Goal: Task Accomplishment & Management: Manage account settings

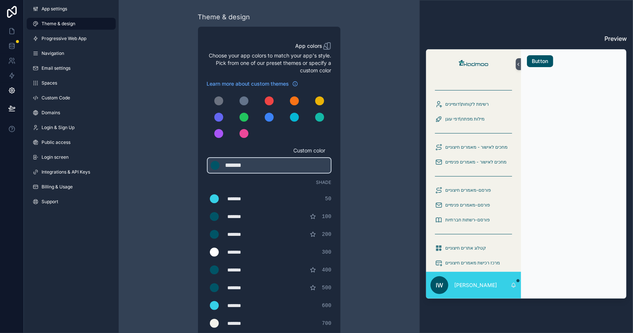
click at [613, 40] on h3 "Preview" at bounding box center [526, 38] width 201 height 9
click at [380, 62] on div "Theme & design App colors Choose your app colors to match your app's style. Pic…" at bounding box center [269, 253] width 301 height 506
click at [518, 66] on icon at bounding box center [518, 65] width 5 height 6
click at [480, 65] on img at bounding box center [473, 64] width 32 height 12
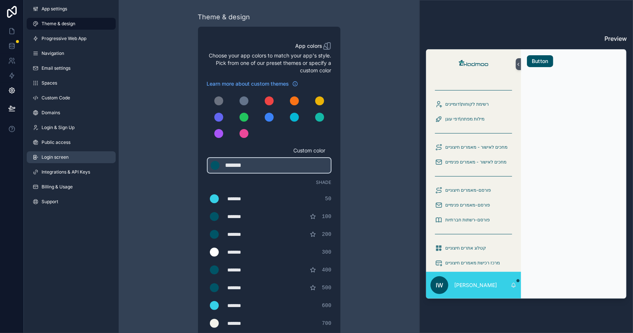
click at [54, 158] on span "Login screen" at bounding box center [55, 157] width 27 height 6
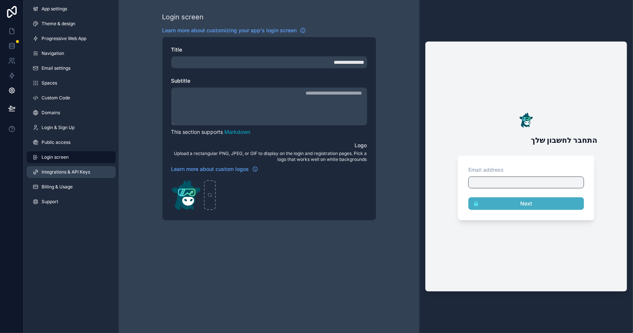
click at [50, 176] on link "Integrations & API Keys" at bounding box center [71, 172] width 89 height 12
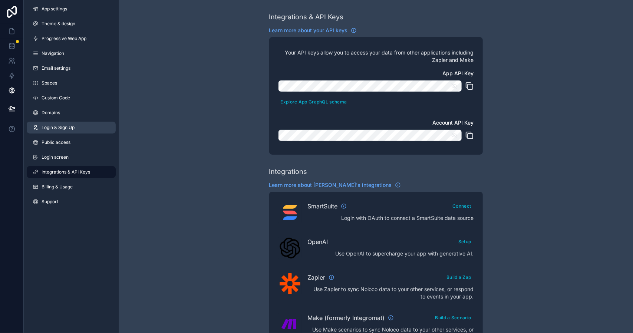
click at [56, 128] on span "Login & Sign Up" at bounding box center [58, 128] width 33 height 6
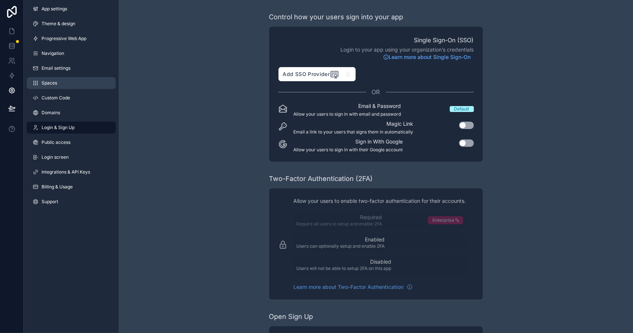
click at [54, 86] on span "Spaces" at bounding box center [50, 83] width 16 height 6
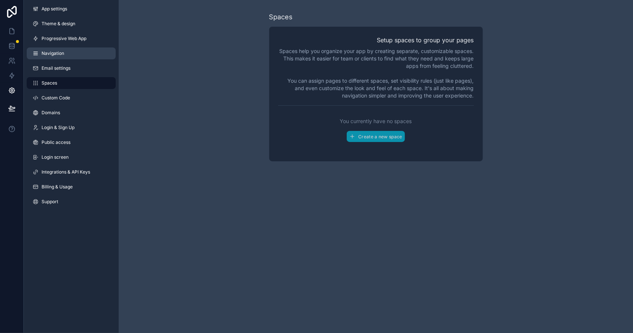
click at [64, 56] on link "Navigation" at bounding box center [71, 53] width 89 height 12
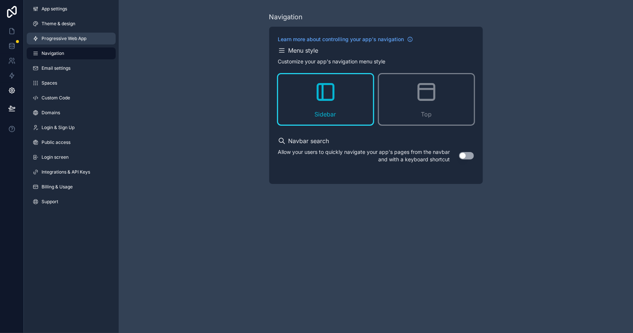
click at [63, 40] on span "Progressive Web App" at bounding box center [64, 39] width 45 height 6
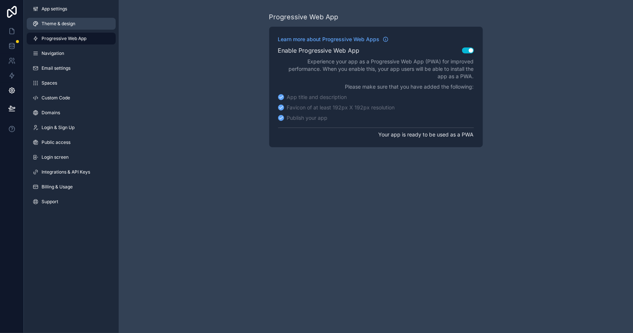
click at [62, 29] on link "Theme & design" at bounding box center [71, 24] width 89 height 12
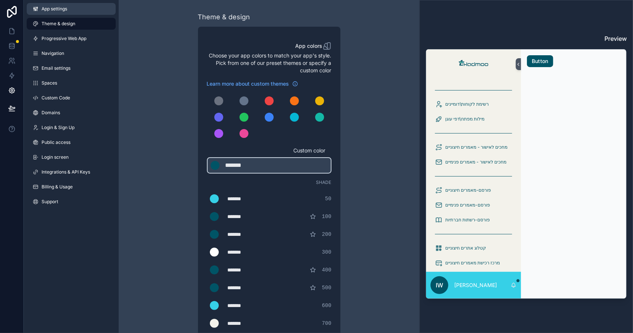
click at [60, 9] on span "App settings" at bounding box center [55, 9] width 26 height 6
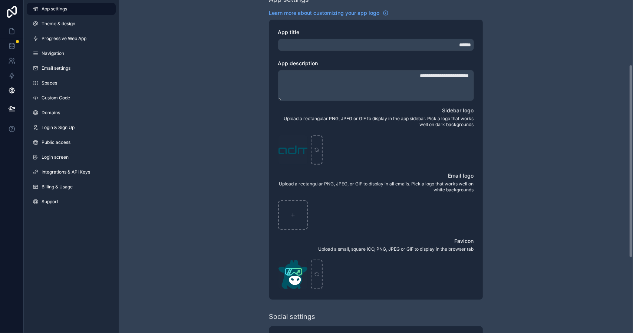
scroll to position [111, 0]
click at [302, 147] on div "LOGO-KADMOO-L_1לךלךלךלךל .svg" at bounding box center [293, 150] width 30 height 30
click at [302, 142] on icon "scrollable content" at bounding box center [302, 141] width 0 height 1
click at [302, 139] on icon "scrollable content" at bounding box center [301, 141] width 6 height 6
click at [316, 126] on icon "button" at bounding box center [316, 125] width 1 height 1
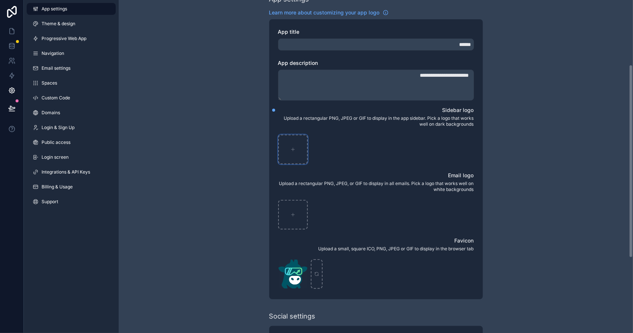
click at [291, 145] on div "scrollable content" at bounding box center [293, 150] width 30 height 30
type input "**********"
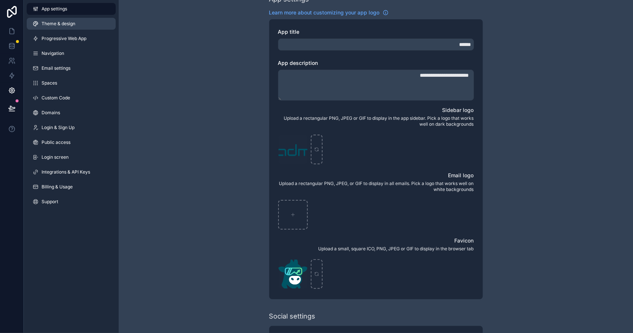
click at [64, 24] on span "Theme & design" at bounding box center [59, 24] width 34 height 6
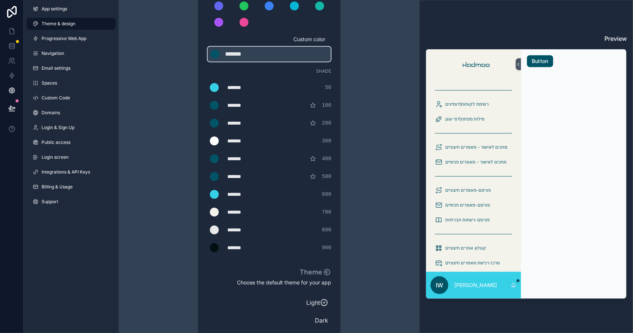
click at [470, 62] on img at bounding box center [473, 64] width 38 height 12
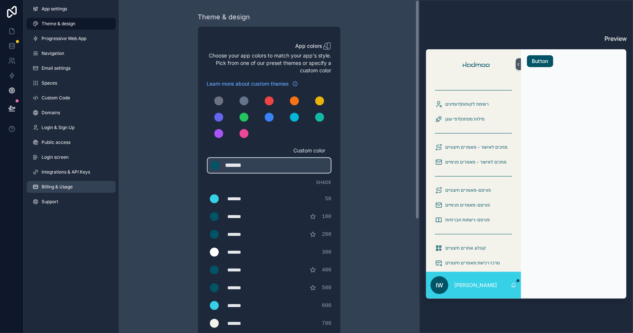
click at [59, 188] on span "Billing & Usage" at bounding box center [57, 187] width 31 height 6
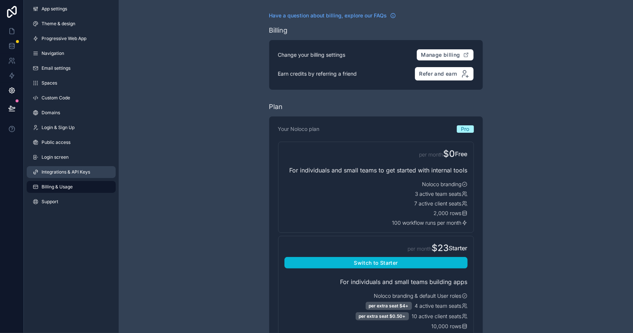
click at [56, 172] on span "Integrations & API Keys" at bounding box center [66, 172] width 49 height 6
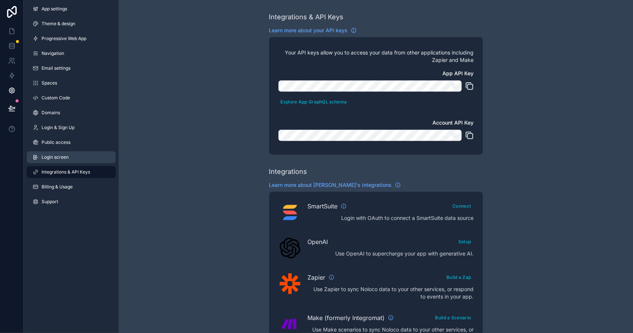
click at [53, 153] on link "Login screen" at bounding box center [71, 157] width 89 height 12
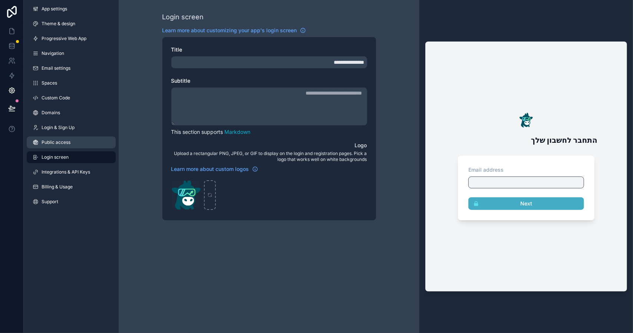
click at [59, 144] on span "Public access" at bounding box center [56, 142] width 29 height 6
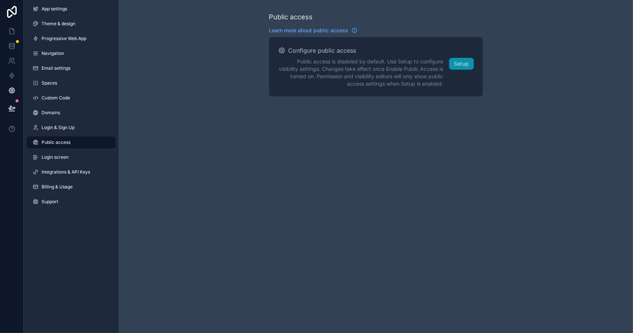
click at [53, 119] on div "App settings Theme & design Progressive Web App Navigation Email settings Space…" at bounding box center [71, 107] width 95 height 214
click at [56, 125] on span "Login & Sign Up" at bounding box center [58, 128] width 33 height 6
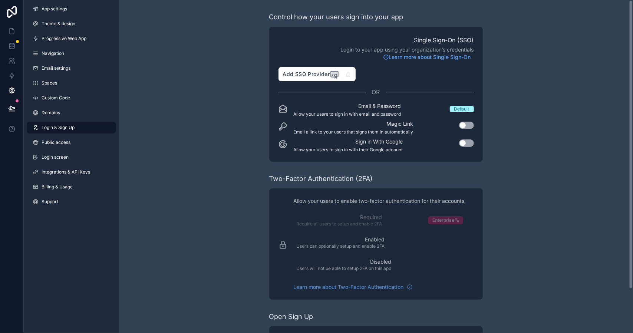
click at [76, 127] on link "Login & Sign Up" at bounding box center [71, 128] width 89 height 12
click at [62, 114] on link "Domains" at bounding box center [71, 113] width 89 height 12
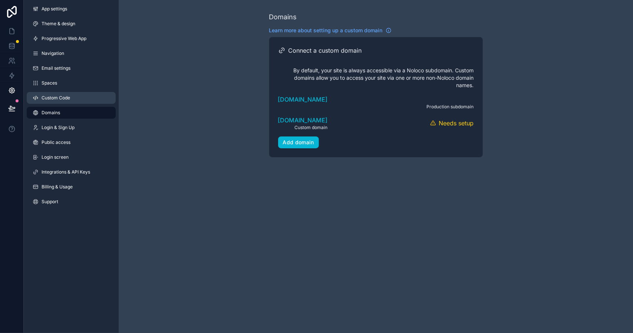
click at [58, 96] on span "Custom Code" at bounding box center [56, 98] width 29 height 6
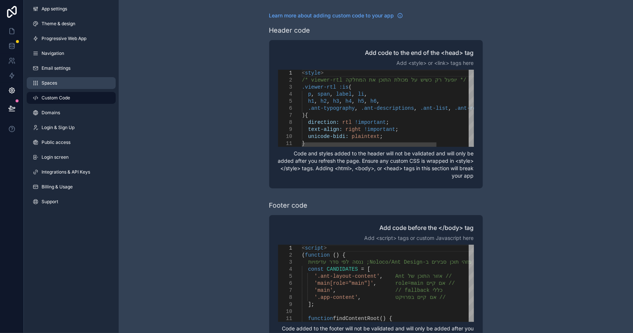
click at [58, 83] on link "Spaces" at bounding box center [71, 83] width 89 height 12
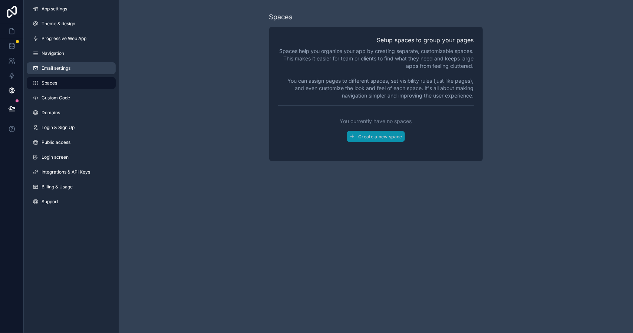
click at [57, 69] on span "Email settings" at bounding box center [56, 68] width 29 height 6
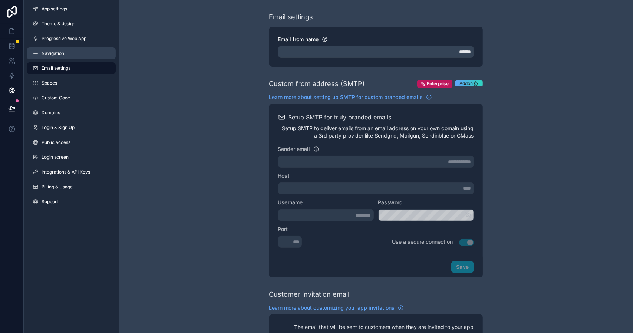
click at [59, 53] on span "Navigation" at bounding box center [53, 53] width 23 height 6
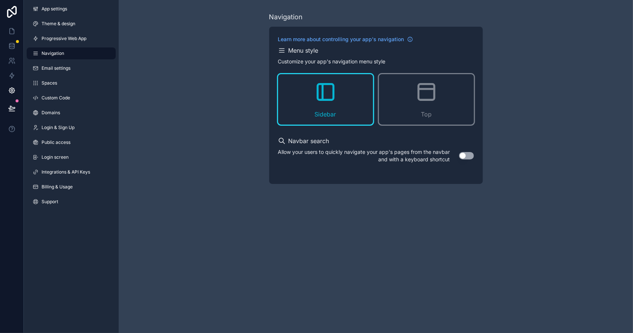
click at [64, 212] on div "App settings Theme & design Progressive Web App Navigation Email settings Space…" at bounding box center [71, 107] width 95 height 214
click at [51, 201] on span "Support" at bounding box center [50, 202] width 17 height 6
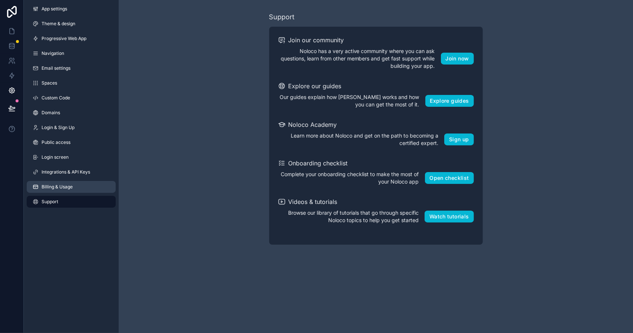
click at [53, 188] on span "Billing & Usage" at bounding box center [57, 187] width 31 height 6
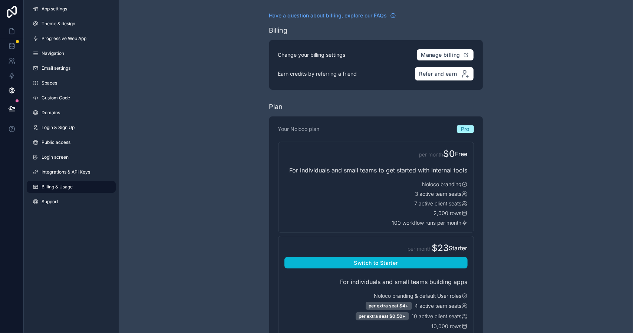
click at [60, 165] on div "App settings Theme & design Progressive Web App Navigation Email settings Space…" at bounding box center [71, 107] width 95 height 214
click at [62, 172] on span "Integrations & API Keys" at bounding box center [66, 172] width 49 height 6
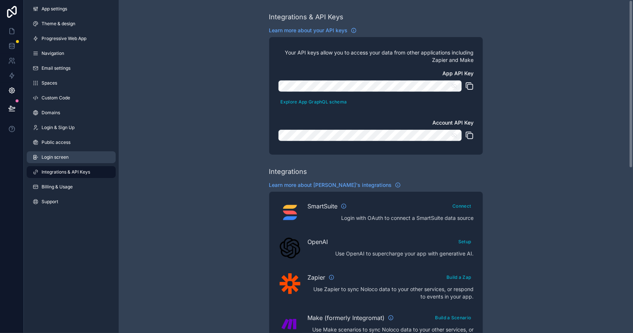
click at [54, 157] on span "Login screen" at bounding box center [55, 157] width 27 height 6
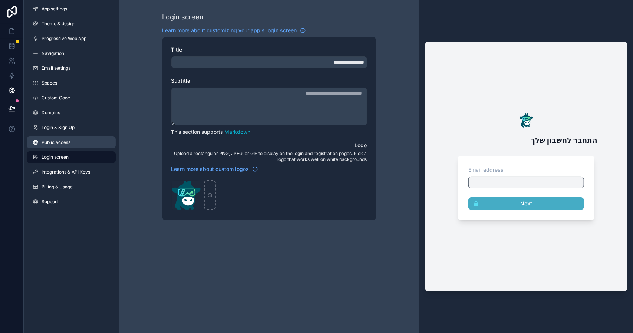
click at [50, 145] on span "Public access" at bounding box center [56, 142] width 29 height 6
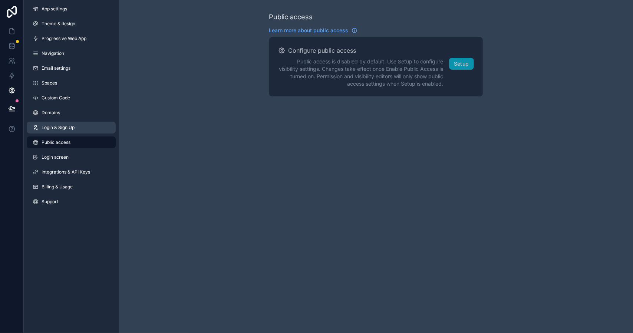
click at [65, 133] on link "Login & Sign Up" at bounding box center [71, 128] width 89 height 12
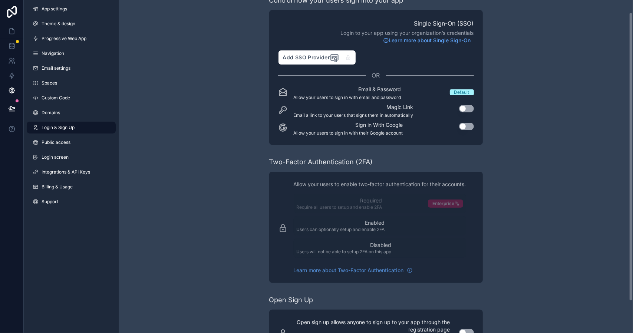
scroll to position [51, 0]
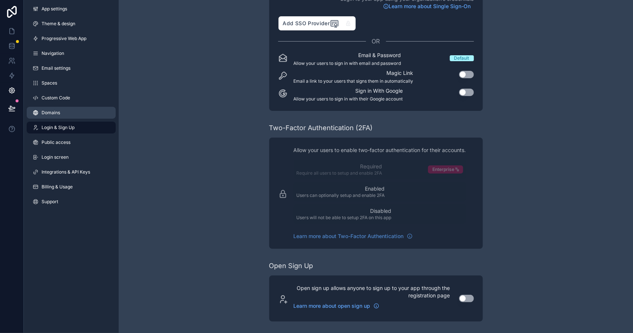
click at [55, 118] on link "Domains" at bounding box center [71, 113] width 89 height 12
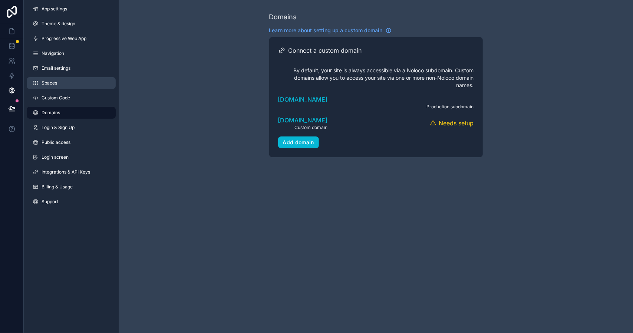
click at [62, 83] on link "Spaces" at bounding box center [71, 83] width 89 height 12
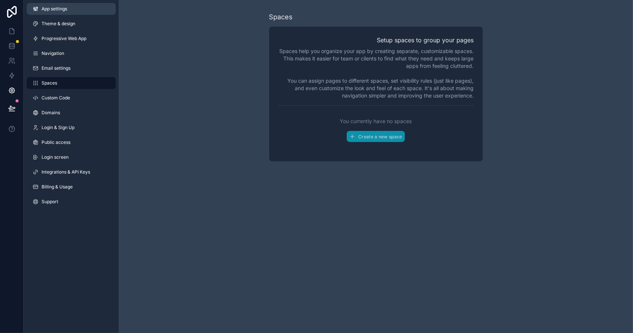
click at [57, 10] on span "App settings" at bounding box center [55, 9] width 26 height 6
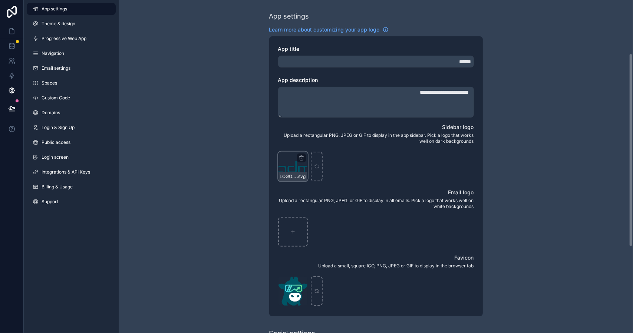
scroll to position [92, 0]
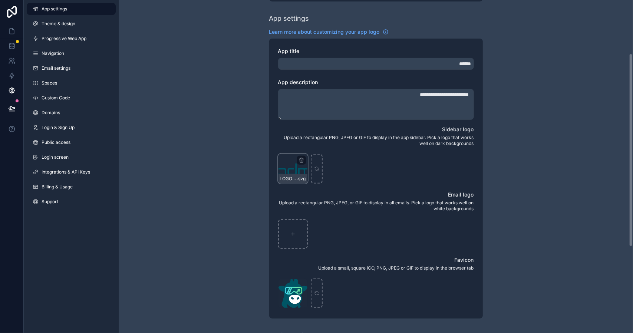
click at [289, 173] on div "LOGO-KADMOO-M .svg" at bounding box center [293, 169] width 30 height 30
click at [297, 155] on div "LOGO-KADMOO-M .svg" at bounding box center [293, 169] width 30 height 30
click at [301, 160] on icon "scrollable content" at bounding box center [301, 160] width 6 height 6
click at [308, 157] on div "LOGO-KADMOO-M .svg" at bounding box center [376, 169] width 196 height 30
click at [301, 160] on icon "scrollable content" at bounding box center [301, 160] width 6 height 6
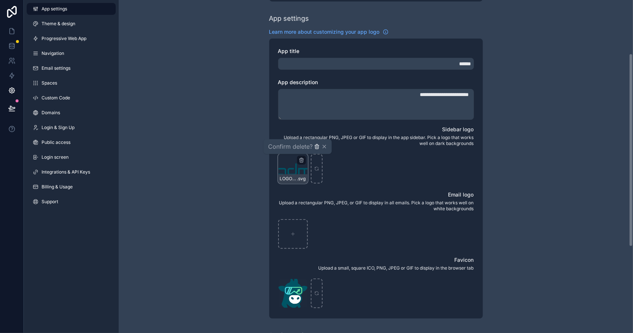
click at [318, 148] on icon "button" at bounding box center [316, 146] width 3 height 3
click at [296, 166] on div "scrollable content" at bounding box center [293, 169] width 30 height 30
type input "**********"
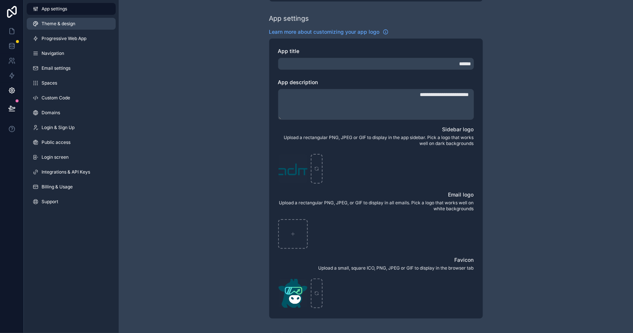
click at [53, 23] on span "Theme & design" at bounding box center [59, 24] width 34 height 6
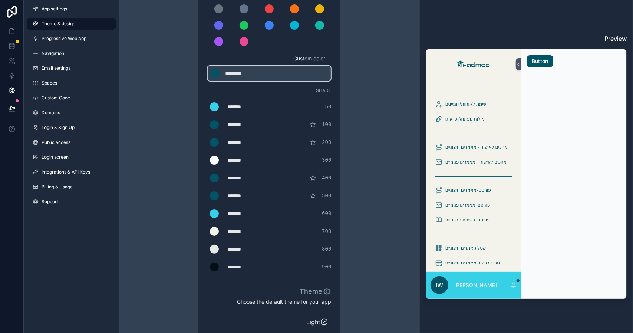
click at [56, 24] on span "Theme & design" at bounding box center [59, 24] width 34 height 6
click at [56, 56] on span "Navigation" at bounding box center [53, 53] width 23 height 6
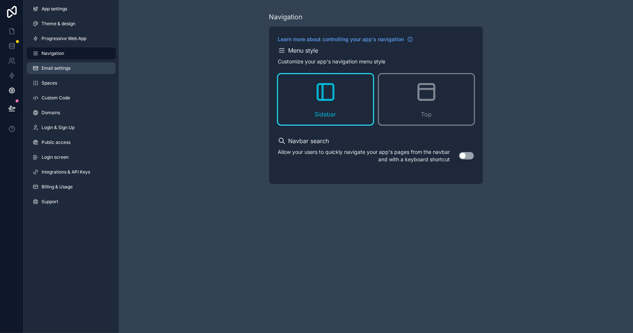
click at [62, 65] on link "Email settings" at bounding box center [71, 68] width 89 height 12
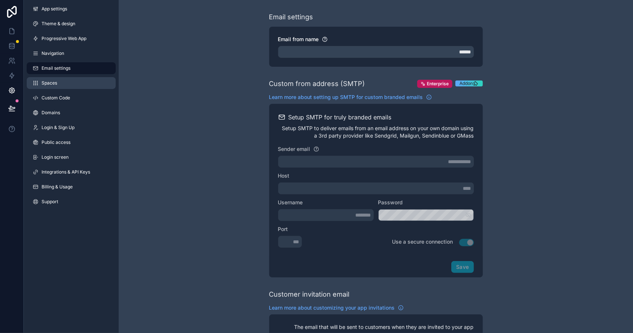
click at [61, 89] on link "Spaces" at bounding box center [71, 83] width 89 height 12
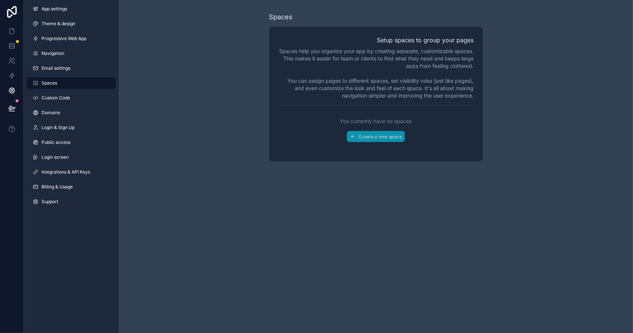
click at [59, 103] on link "Custom Code" at bounding box center [71, 98] width 89 height 12
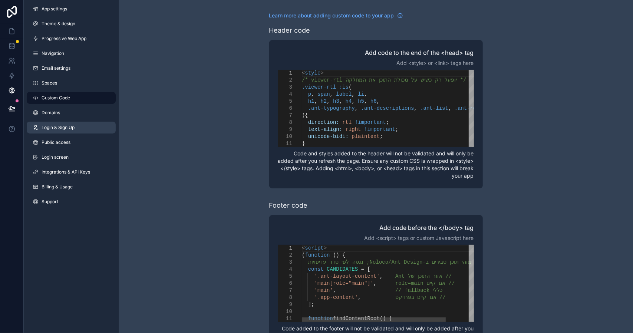
click at [56, 132] on link "Login & Sign Up" at bounding box center [71, 128] width 89 height 12
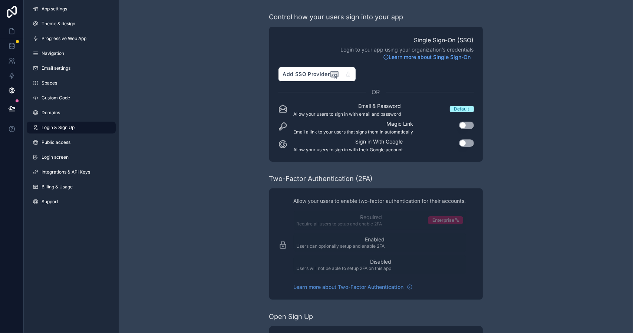
click at [54, 134] on div "App settings Theme & design Progressive Web App Navigation Email settings Space…" at bounding box center [71, 107] width 95 height 214
click at [54, 143] on span "Public access" at bounding box center [56, 142] width 29 height 6
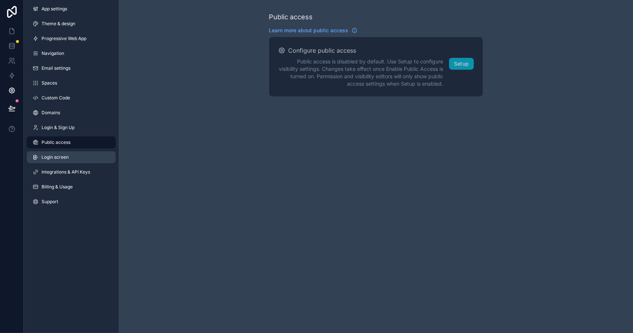
click at [57, 160] on link "Login screen" at bounding box center [71, 157] width 89 height 12
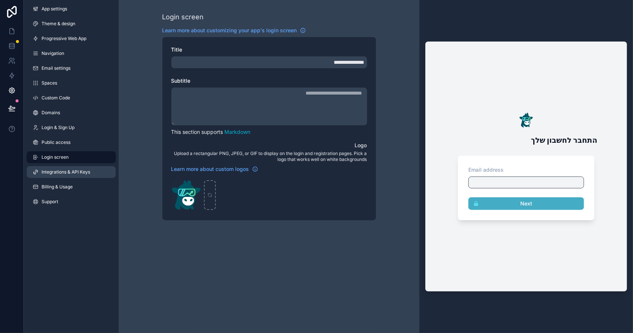
click at [56, 170] on span "Integrations & API Keys" at bounding box center [66, 172] width 49 height 6
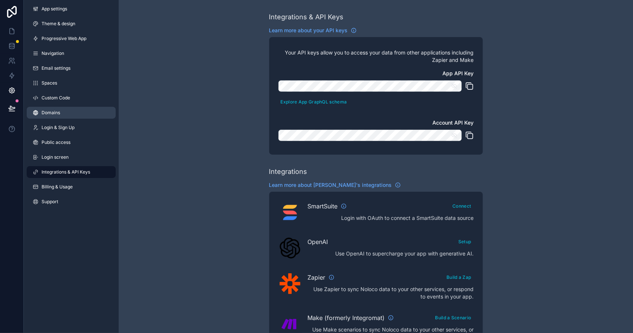
click at [58, 111] on span "Domains" at bounding box center [51, 113] width 19 height 6
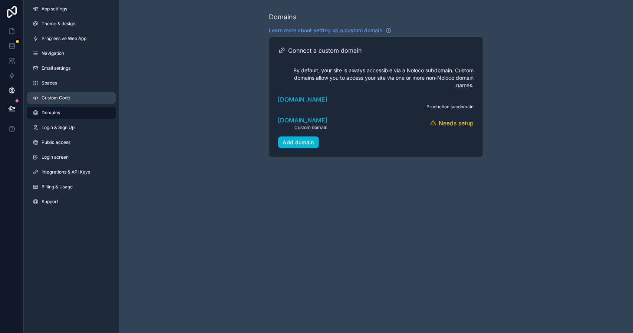
click at [55, 97] on span "Custom Code" at bounding box center [56, 98] width 29 height 6
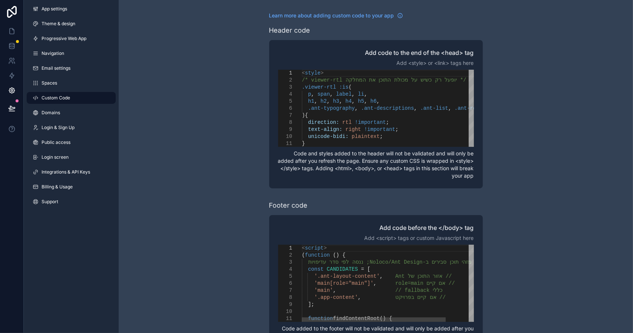
click at [55, 75] on div "App settings Theme & design Progressive Web App Navigation Email settings Space…" at bounding box center [71, 107] width 95 height 214
click at [60, 25] on span "Theme & design" at bounding box center [59, 24] width 34 height 6
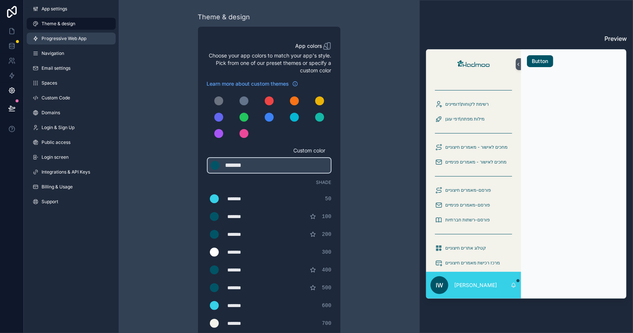
click at [63, 37] on span "Progressive Web App" at bounding box center [64, 39] width 45 height 6
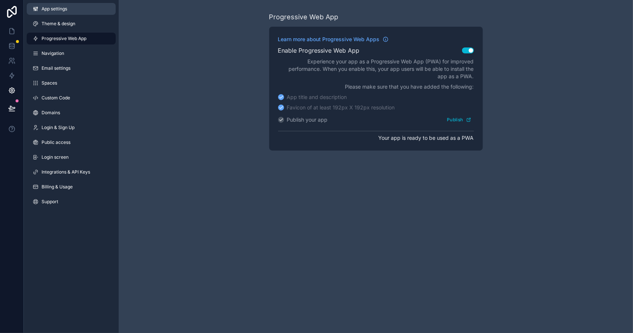
click at [61, 10] on span "App settings" at bounding box center [55, 9] width 26 height 6
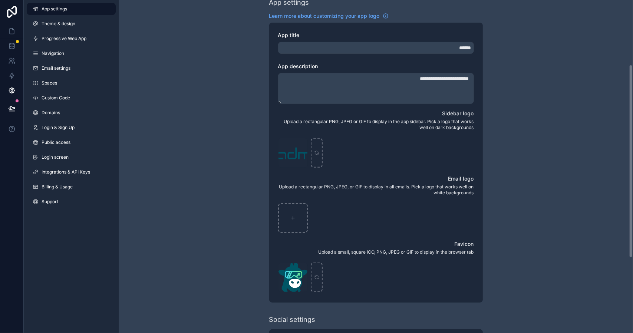
scroll to position [111, 0]
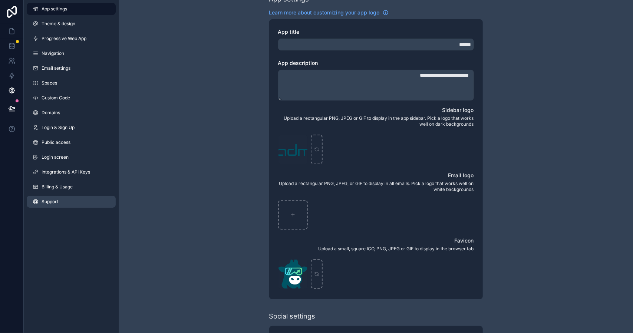
click at [62, 196] on link "Support" at bounding box center [71, 202] width 89 height 12
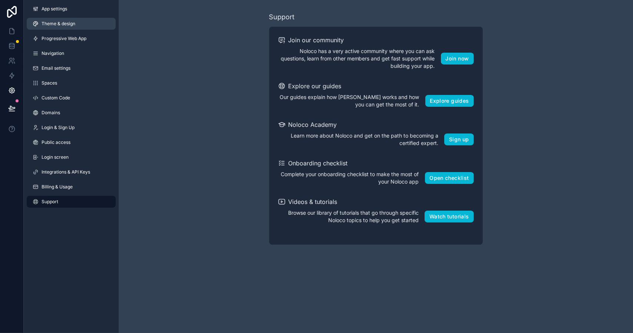
click at [52, 18] on link "Theme & design" at bounding box center [71, 24] width 89 height 12
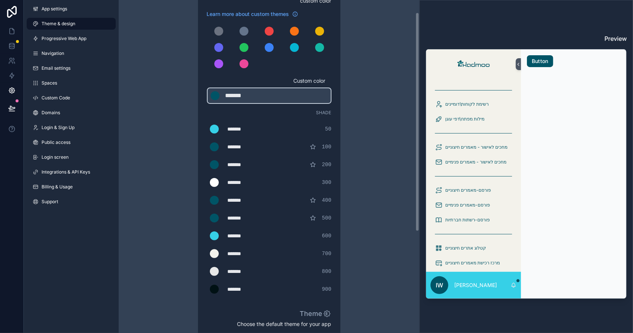
scroll to position [74, 0]
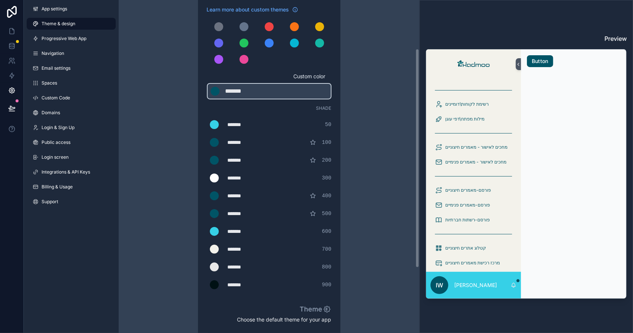
click at [51, 22] on span "Theme & design" at bounding box center [59, 24] width 34 height 6
click at [54, 32] on div "App settings Theme & design Progressive Web App Navigation Email settings Space…" at bounding box center [71, 107] width 95 height 214
click at [53, 8] on span "App settings" at bounding box center [55, 9] width 26 height 6
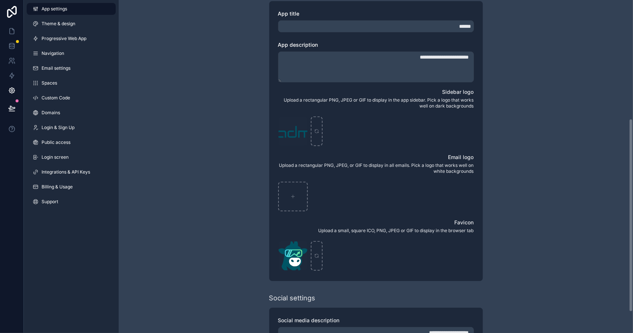
scroll to position [240, 0]
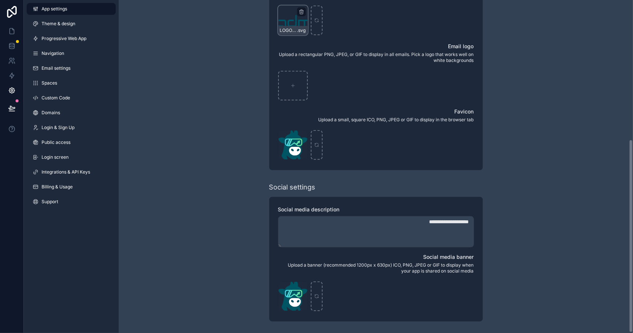
click at [295, 24] on div "LOGO-KADMOO-M_1 .svg" at bounding box center [293, 21] width 30 height 30
click at [302, 14] on icon "scrollable content" at bounding box center [301, 12] width 6 height 6
click at [315, 24] on icon "button" at bounding box center [316, 25] width 3 height 3
click at [294, 21] on icon "scrollable content" at bounding box center [292, 20] width 5 height 5
type input "**********"
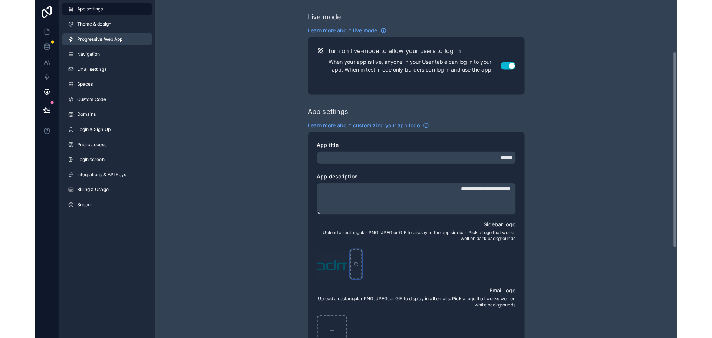
scroll to position [0, 0]
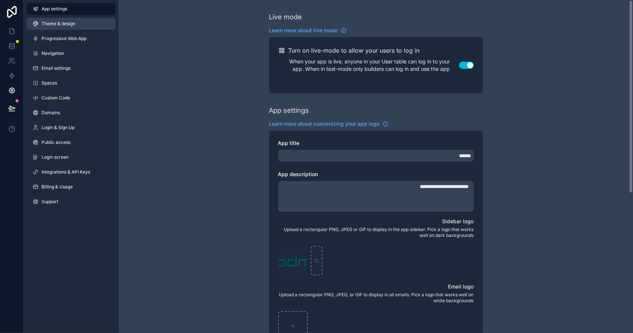
click at [59, 19] on link "Theme & design" at bounding box center [71, 24] width 89 height 12
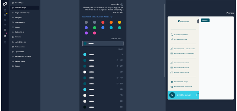
scroll to position [74, 0]
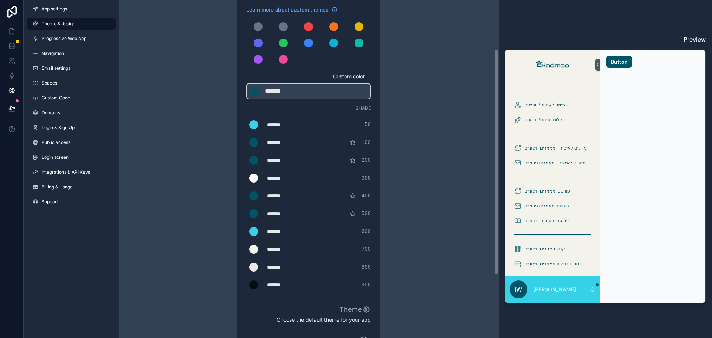
click at [281, 123] on div "*******" at bounding box center [285, 124] width 37 height 7
click at [272, 124] on div "*******" at bounding box center [285, 124] width 37 height 7
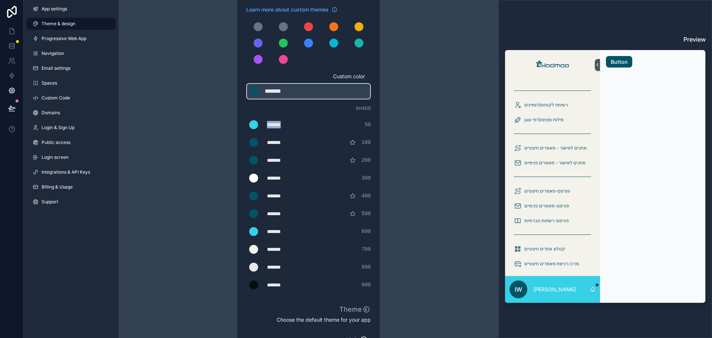
click at [272, 124] on div "*******" at bounding box center [285, 124] width 37 height 7
type div "*******"
click at [278, 232] on div "*******" at bounding box center [285, 231] width 37 height 7
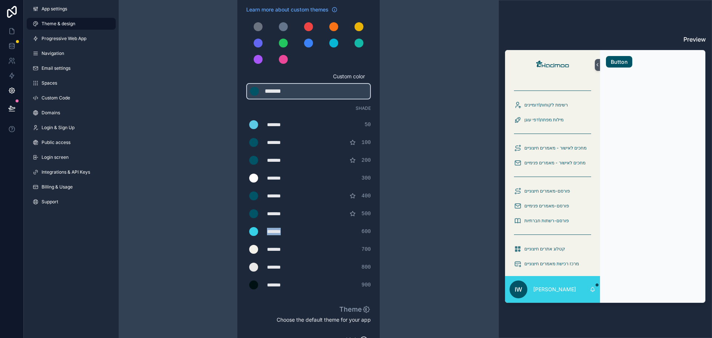
type div "*******"
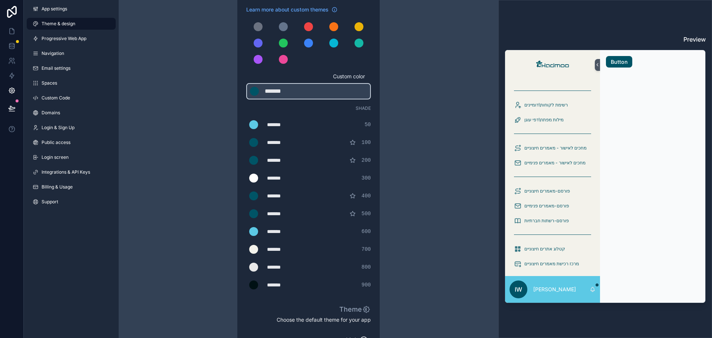
click at [276, 213] on div "*******" at bounding box center [285, 213] width 37 height 7
type div "*******"
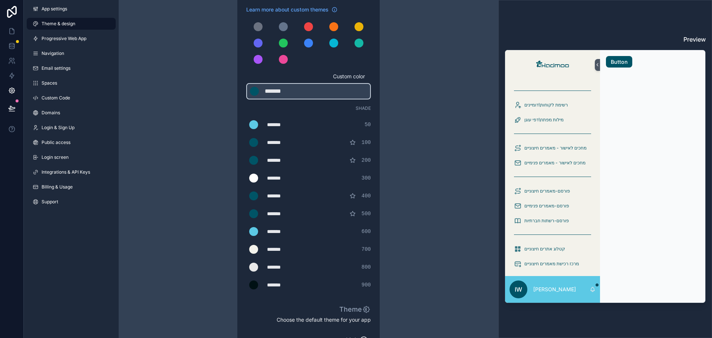
click at [280, 197] on div "*******" at bounding box center [285, 195] width 37 height 7
type div "*******"
click at [279, 142] on div "*******" at bounding box center [285, 142] width 37 height 7
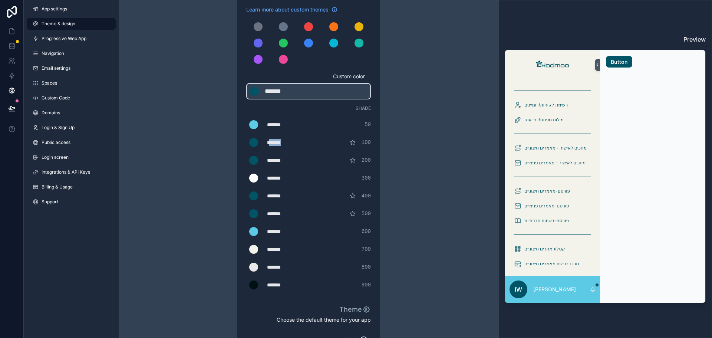
type div "*******"
click at [277, 177] on div "*******" at bounding box center [285, 177] width 37 height 7
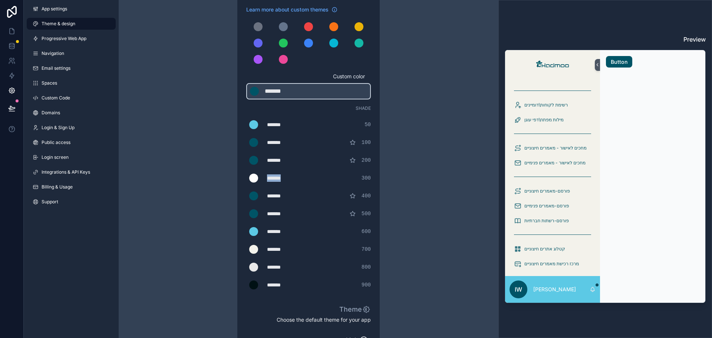
click at [277, 177] on div "*******" at bounding box center [285, 177] width 37 height 7
type div "*******"
click at [280, 251] on div "*******" at bounding box center [285, 248] width 37 height 7
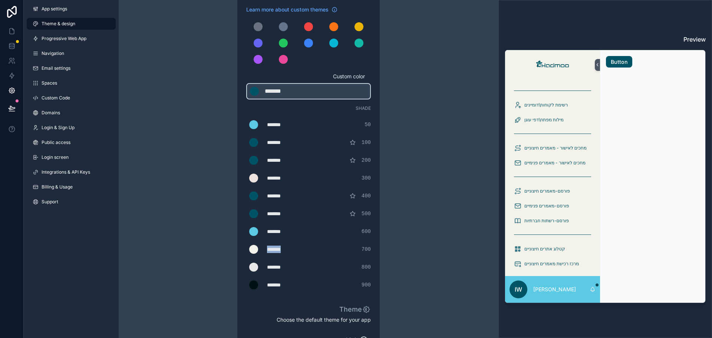
type div "*******"
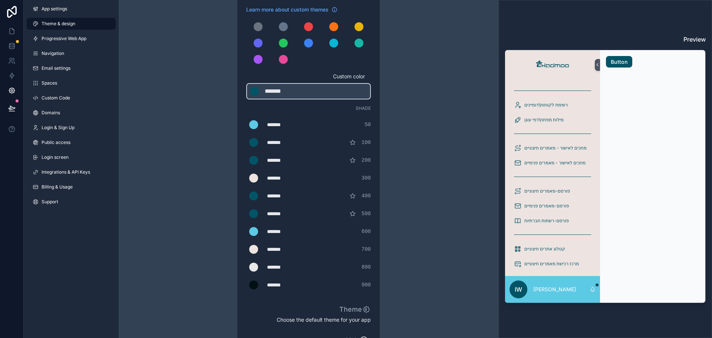
click at [279, 268] on div "*******" at bounding box center [285, 266] width 37 height 7
type div "*******"
click at [9, 106] on icon at bounding box center [11, 108] width 7 height 7
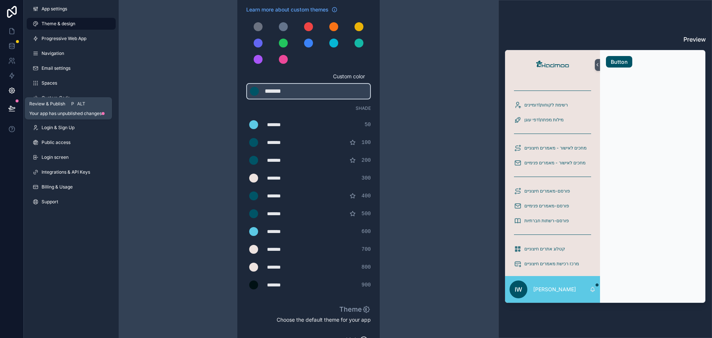
click at [14, 108] on icon at bounding box center [11, 108] width 7 height 7
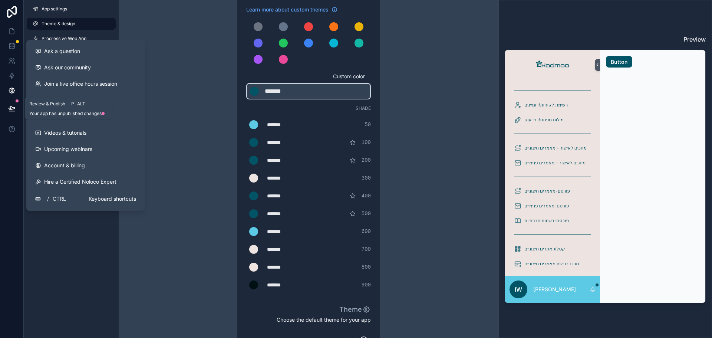
click at [10, 109] on icon at bounding box center [11, 108] width 7 height 7
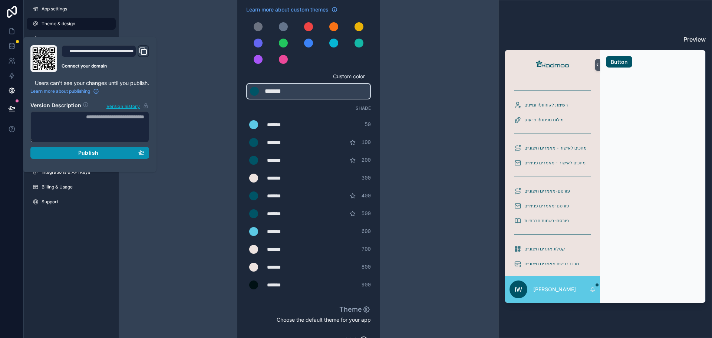
click at [73, 152] on div "Publish" at bounding box center [89, 152] width 109 height 7
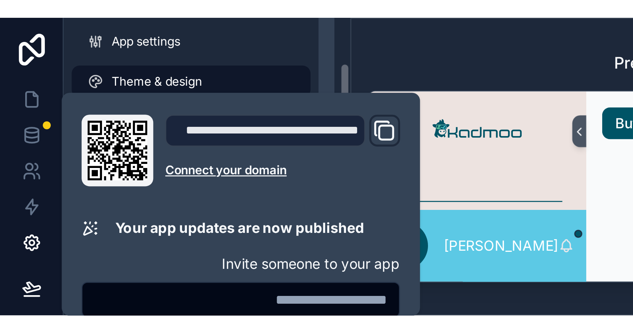
scroll to position [82, 0]
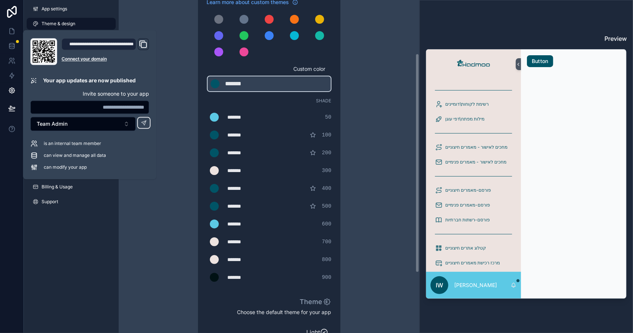
click at [622, 40] on h3 "Preview" at bounding box center [526, 38] width 201 height 9
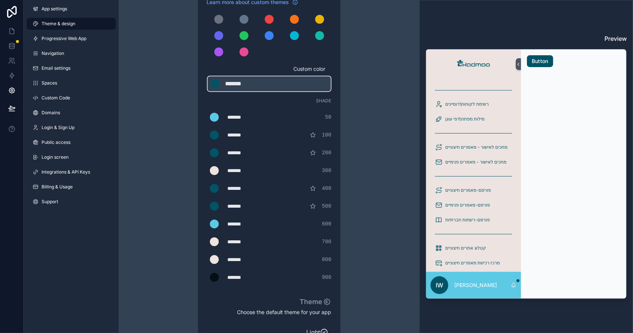
click at [621, 37] on h3 "Preview" at bounding box center [526, 38] width 201 height 9
click at [56, 9] on span "App settings" at bounding box center [55, 9] width 26 height 6
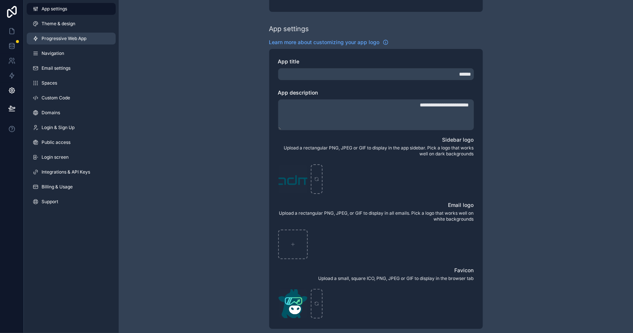
click at [65, 33] on link "Progressive Web App" at bounding box center [71, 39] width 89 height 12
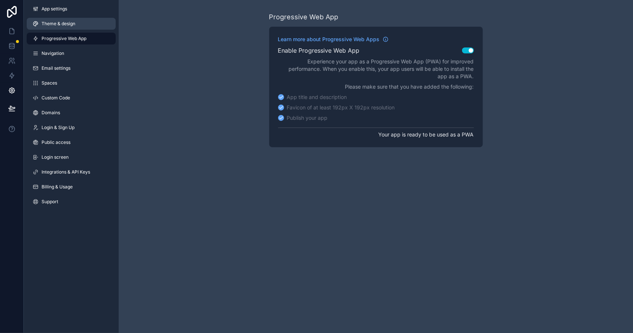
click at [59, 27] on link "Theme & design" at bounding box center [71, 24] width 89 height 12
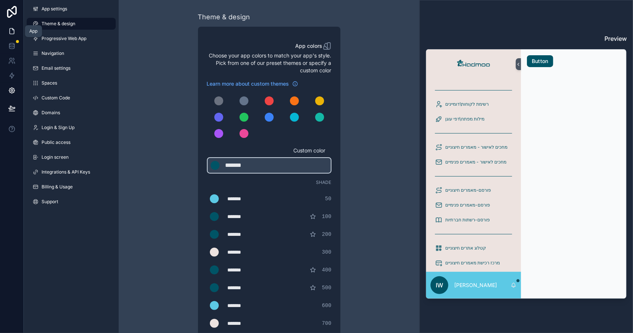
click at [10, 27] on icon at bounding box center [11, 30] width 7 height 7
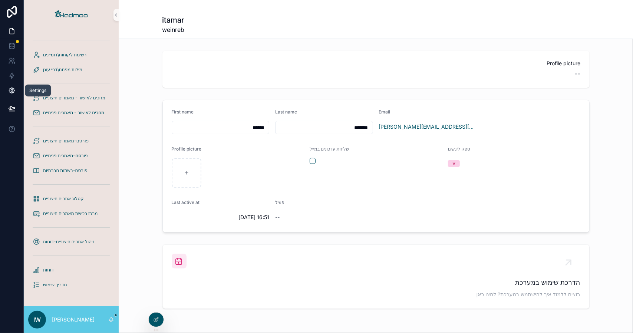
click at [13, 92] on icon at bounding box center [11, 90] width 7 height 7
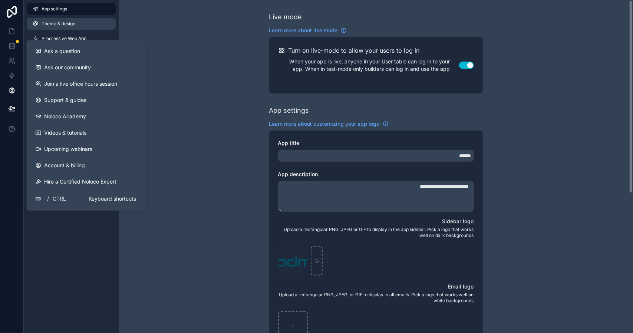
click at [57, 26] on span "Theme & design" at bounding box center [59, 24] width 34 height 6
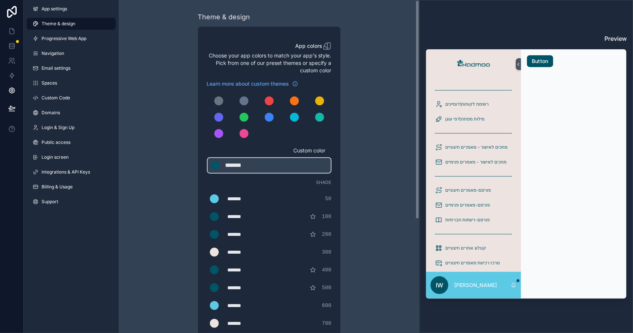
click at [47, 21] on span "Theme & design" at bounding box center [59, 24] width 34 height 6
click at [48, 11] on span "App settings" at bounding box center [55, 9] width 26 height 6
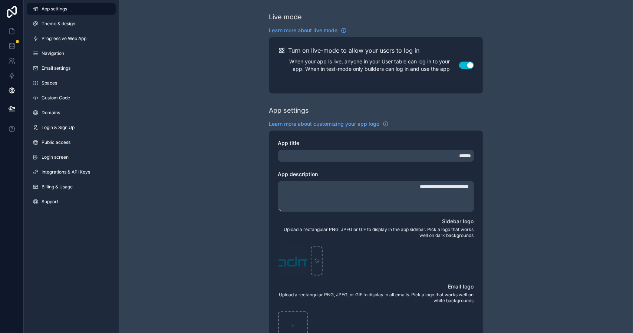
click at [420, 185] on textarea "**********" at bounding box center [376, 196] width 196 height 31
type textarea "**********"
click at [14, 105] on icon at bounding box center [11, 108] width 7 height 7
click at [11, 107] on icon at bounding box center [11, 108] width 7 height 7
click at [13, 108] on icon at bounding box center [12, 108] width 6 height 4
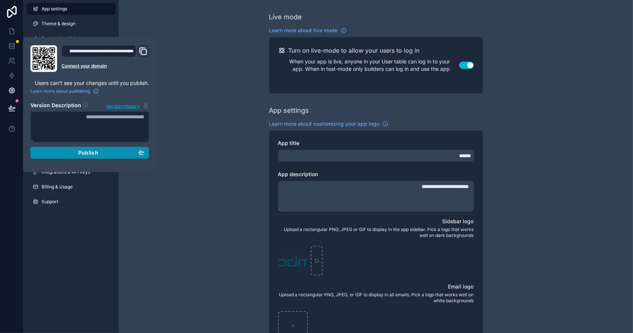
click at [108, 152] on div "Publish" at bounding box center [89, 152] width 109 height 7
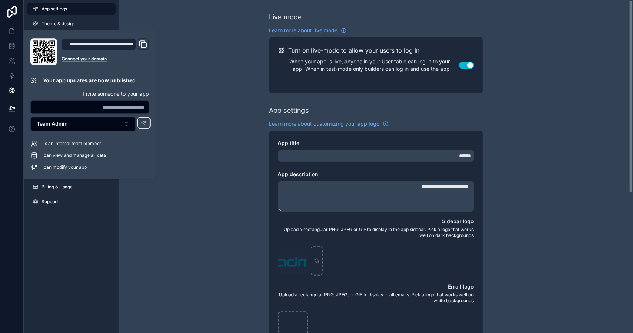
click at [206, 93] on div "**********" at bounding box center [376, 286] width 514 height 573
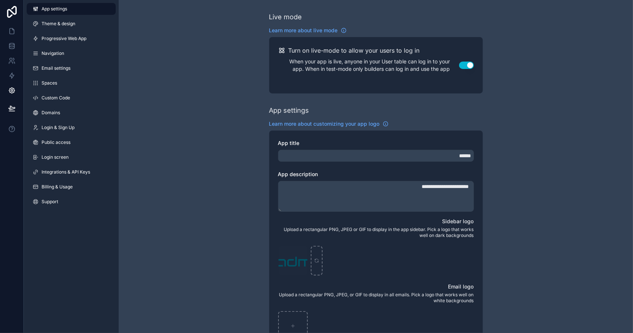
click at [56, 10] on span "App settings" at bounding box center [55, 9] width 26 height 6
click at [56, 27] on link "Theme & design" at bounding box center [71, 24] width 89 height 12
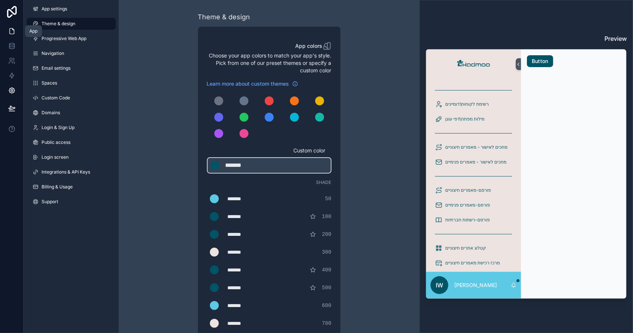
click at [14, 30] on icon at bounding box center [12, 32] width 4 height 6
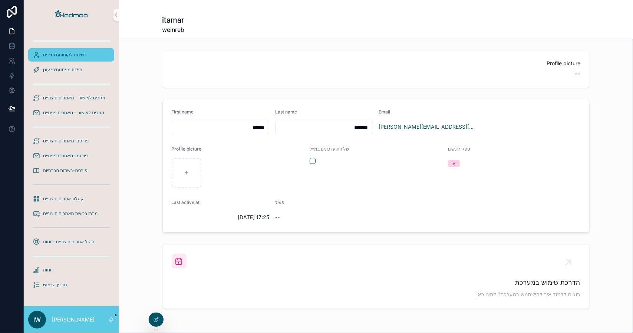
click at [70, 56] on span "רשימת לקוחות\דומיינים" at bounding box center [64, 55] width 43 height 6
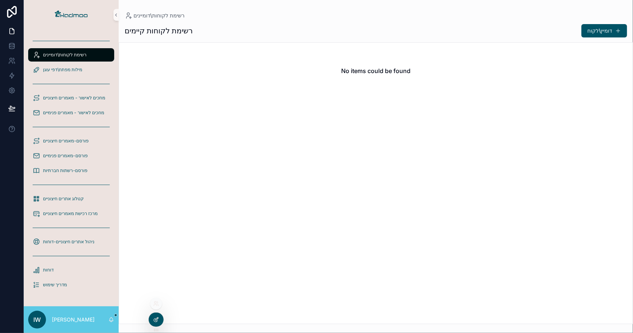
click at [155, 320] on icon at bounding box center [156, 320] width 6 height 6
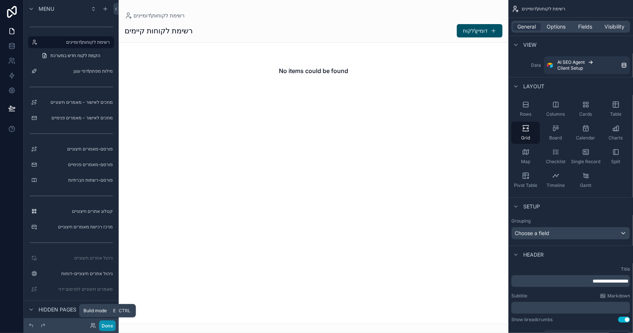
click at [108, 322] on button "Done" at bounding box center [107, 325] width 17 height 11
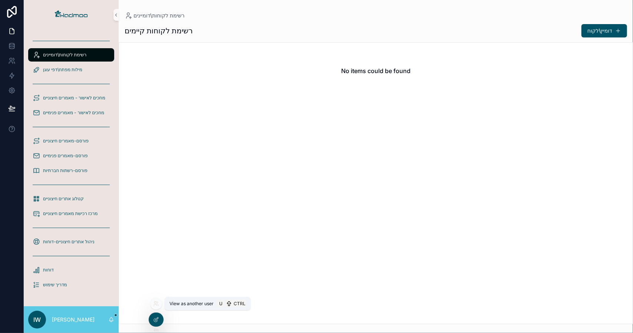
click at [157, 304] on icon at bounding box center [156, 304] width 6 height 6
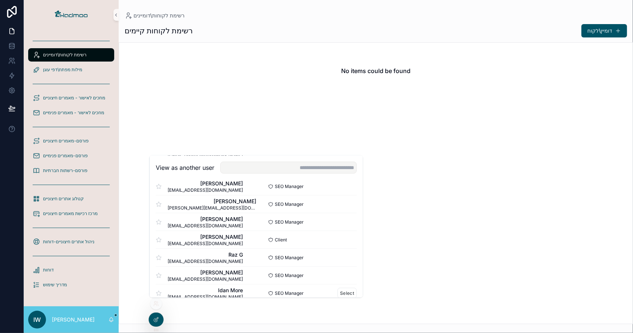
scroll to position [339, 0]
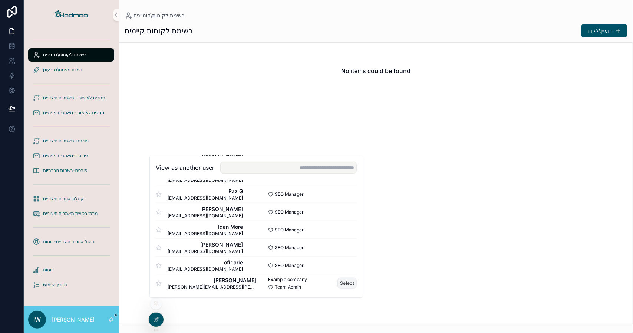
click at [343, 282] on button "Select" at bounding box center [346, 283] width 19 height 11
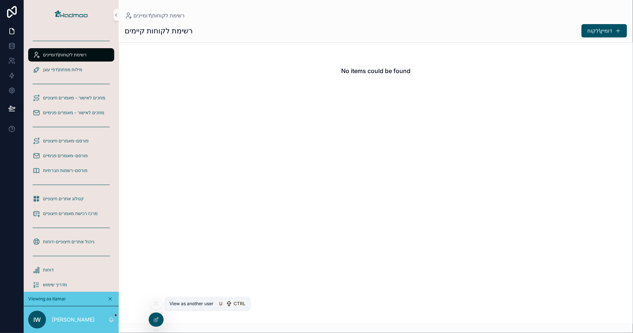
click at [156, 304] on icon at bounding box center [155, 304] width 3 height 1
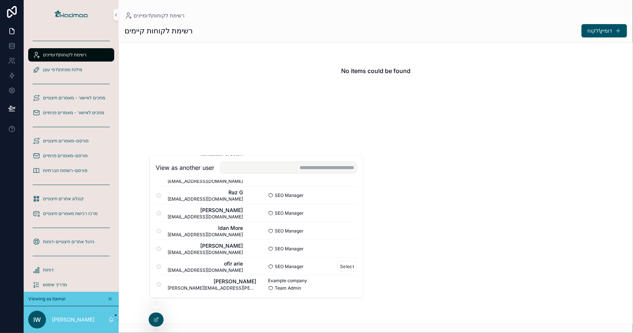
scroll to position [339, 0]
click at [337, 245] on button "Select" at bounding box center [346, 247] width 19 height 11
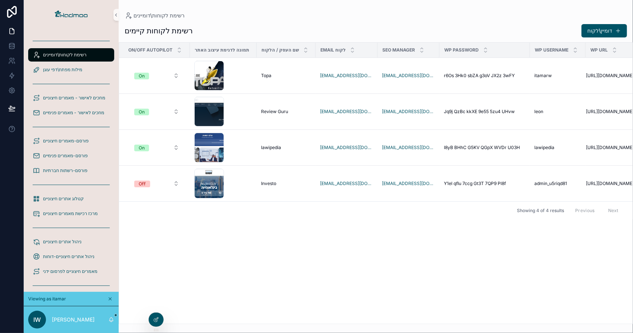
scroll to position [0, 1]
click at [13, 88] on icon at bounding box center [12, 91] width 6 height 6
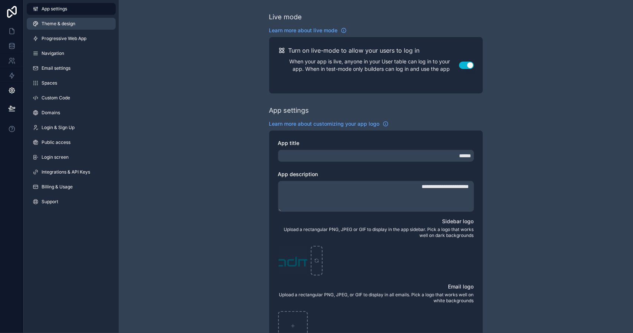
click at [63, 23] on span "Theme & design" at bounding box center [59, 24] width 34 height 6
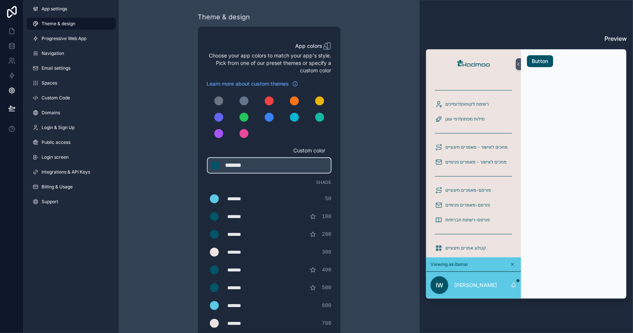
click at [54, 22] on span "Theme & design" at bounding box center [59, 24] width 34 height 6
click at [55, 8] on span "App settings" at bounding box center [55, 9] width 26 height 6
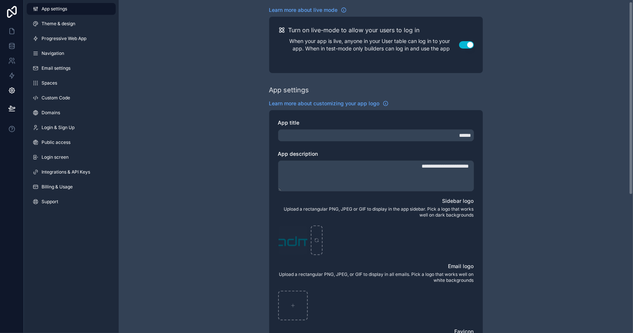
scroll to position [148, 0]
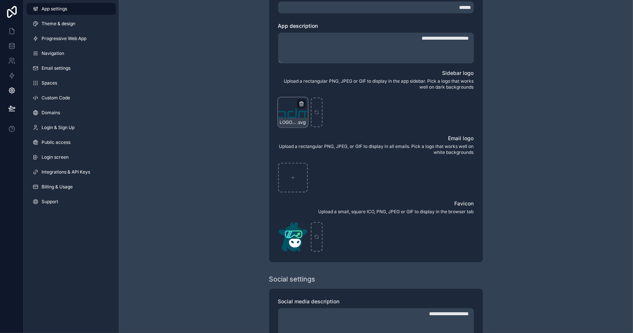
click at [302, 102] on icon "scrollable content" at bounding box center [301, 102] width 1 height 1
click at [321, 89] on icon "button" at bounding box center [324, 90] width 6 height 6
click at [302, 101] on icon "scrollable content" at bounding box center [301, 104] width 6 height 6
click at [316, 90] on icon "button" at bounding box center [316, 90] width 0 height 1
click at [297, 113] on div "scrollable content" at bounding box center [293, 112] width 30 height 30
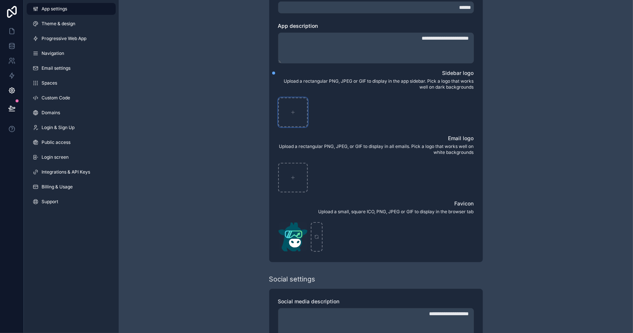
type input "**********"
click at [53, 24] on span "Theme & design" at bounding box center [59, 24] width 34 height 6
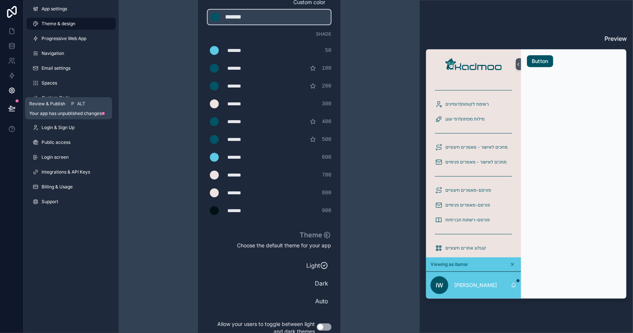
click at [10, 107] on icon at bounding box center [12, 108] width 6 height 4
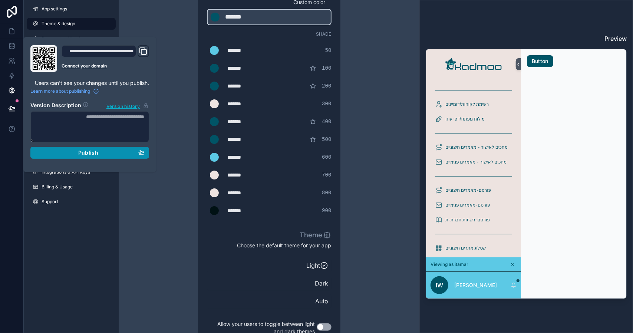
click at [66, 152] on div "Publish" at bounding box center [89, 152] width 109 height 7
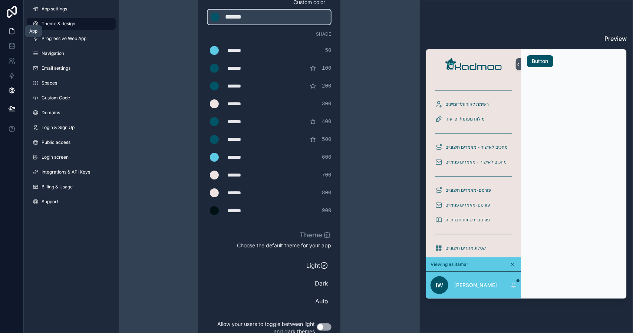
click at [13, 27] on link at bounding box center [11, 31] width 23 height 15
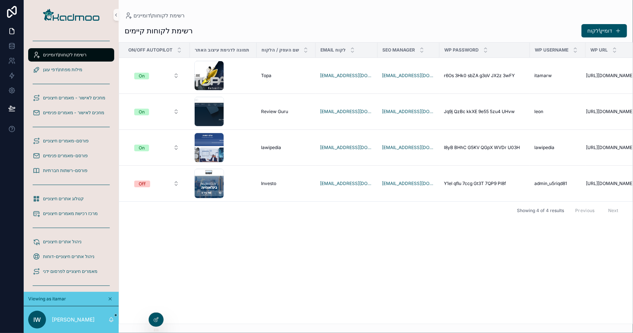
drag, startPoint x: 156, startPoint y: 315, endPoint x: 517, endPoint y: 254, distance: 366.3
click at [473, 252] on div "רשימת לקוחות\דומיינים מילות מפתח\דפי עוגן מחכים לאישור - מאמרים חיצוניים מחכים …" at bounding box center [328, 166] width 609 height 333
click at [110, 296] on icon "scrollable content" at bounding box center [110, 298] width 5 height 5
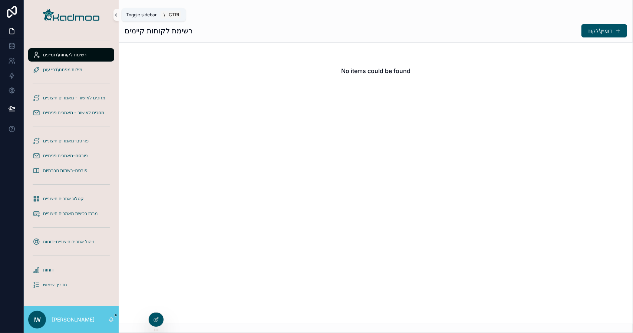
click at [115, 14] on icon "scrollable content" at bounding box center [115, 15] width 5 height 6
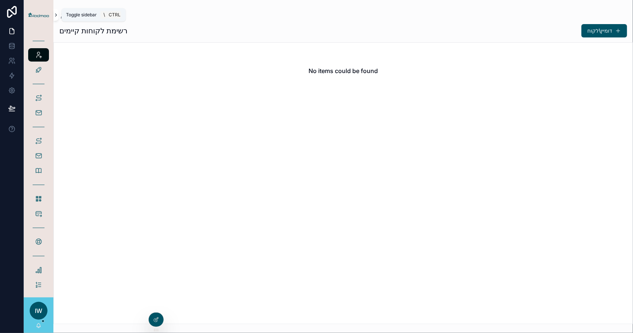
click at [53, 11] on button "scrollable content" at bounding box center [55, 15] width 5 height 12
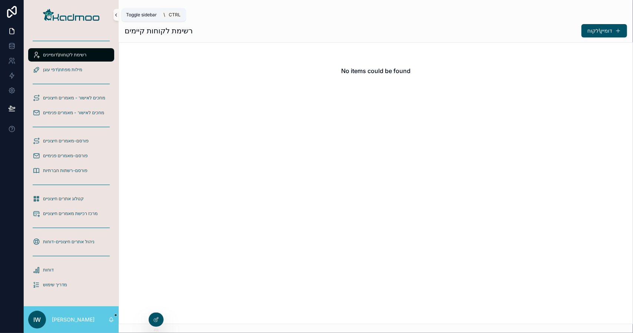
click at [116, 15] on icon "scrollable content" at bounding box center [115, 15] width 5 height 6
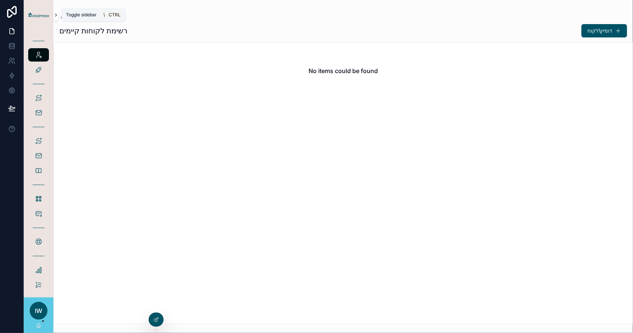
click at [55, 15] on icon "scrollable content" at bounding box center [55, 15] width 5 height 6
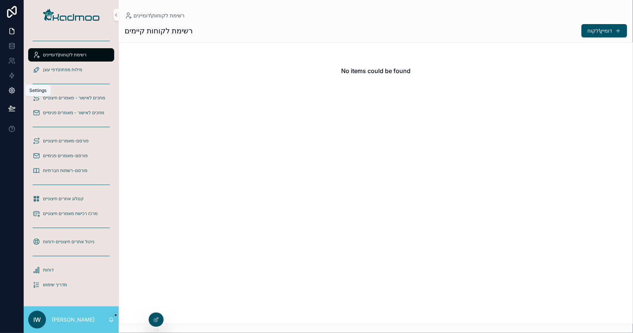
click at [12, 92] on icon at bounding box center [11, 90] width 7 height 7
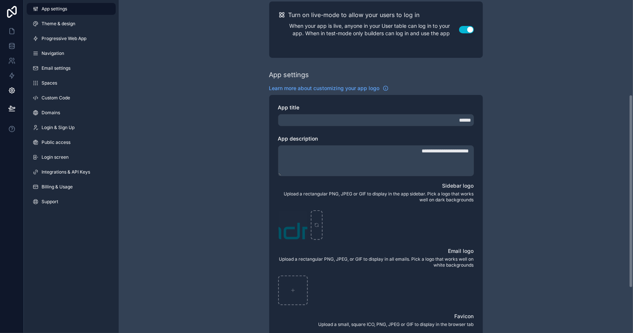
scroll to position [18, 0]
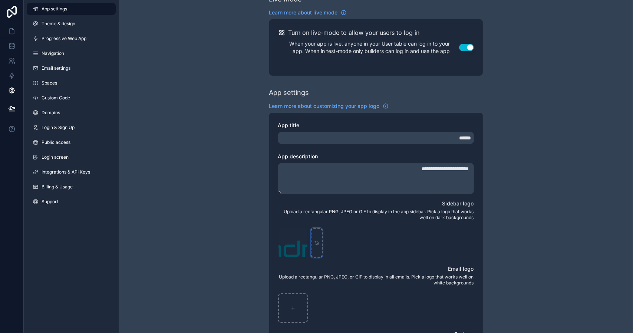
click at [317, 243] on icon "scrollable content" at bounding box center [316, 242] width 5 height 5
click at [16, 34] on link at bounding box center [11, 31] width 23 height 15
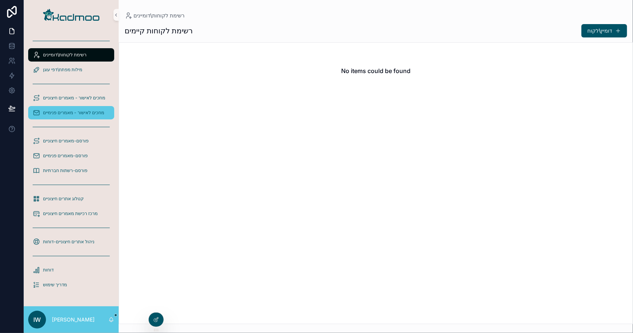
click at [64, 119] on link "מחכים לאישור - מאמרים פנימיים" at bounding box center [71, 112] width 86 height 13
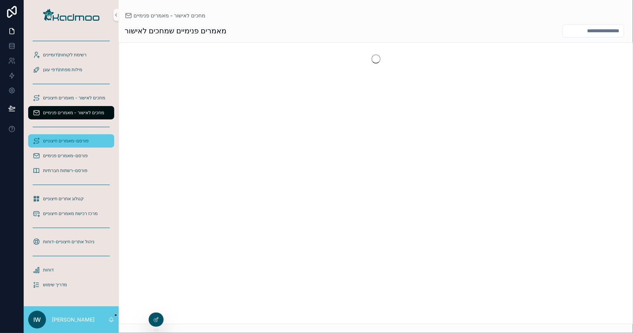
click at [64, 138] on span "פורסם-מאמרים חיצוניים" at bounding box center [66, 141] width 46 height 6
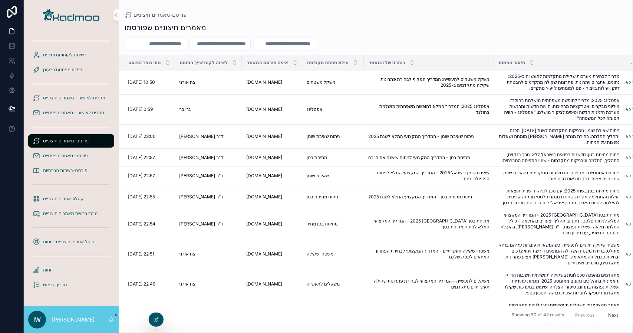
click at [79, 14] on img "scrollable content" at bounding box center [71, 15] width 56 height 12
